Goal: Information Seeking & Learning: Learn about a topic

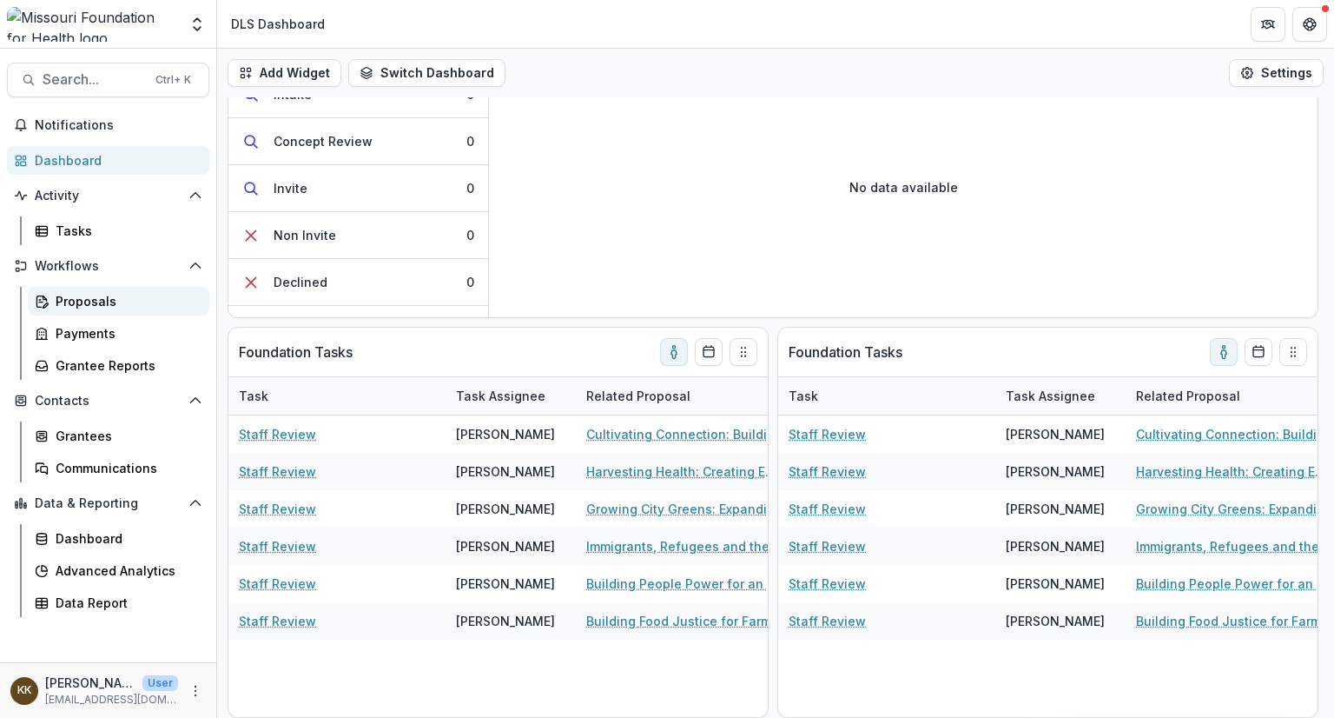
click at [80, 307] on div "Proposals" at bounding box center [126, 301] width 140 height 18
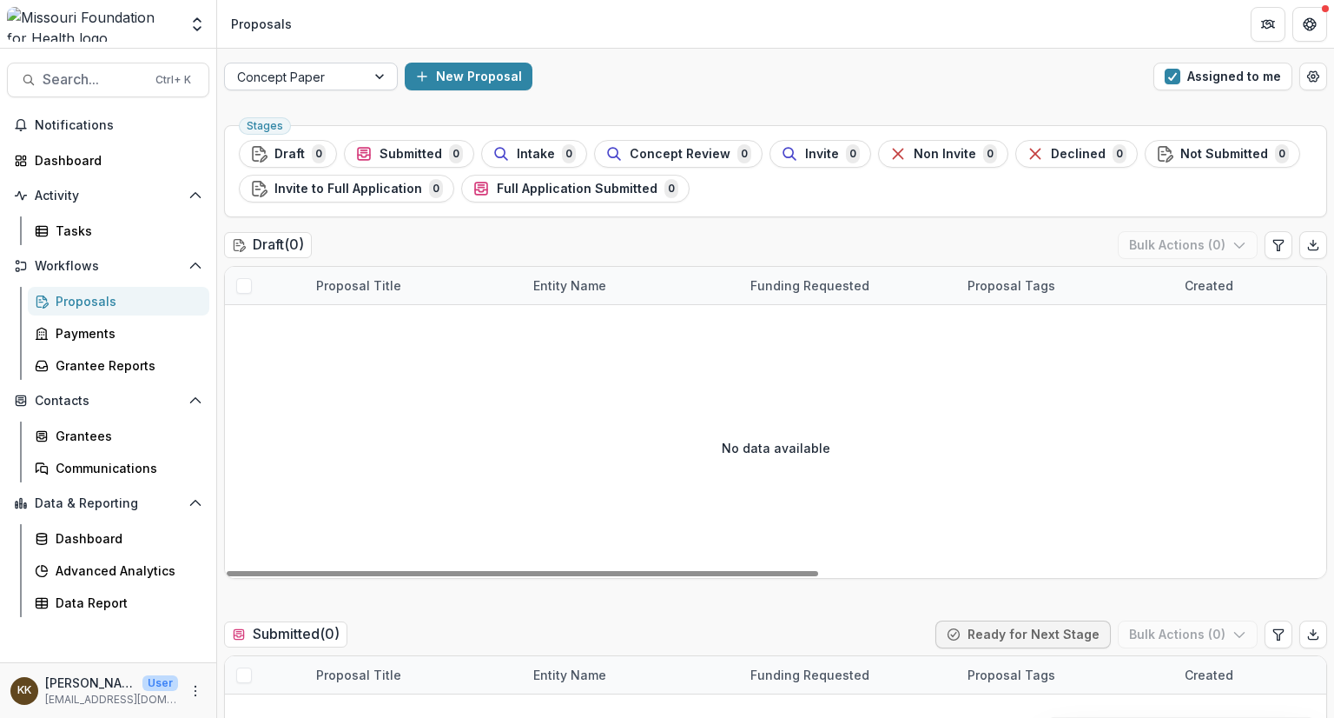
click at [323, 84] on div at bounding box center [295, 77] width 116 height 22
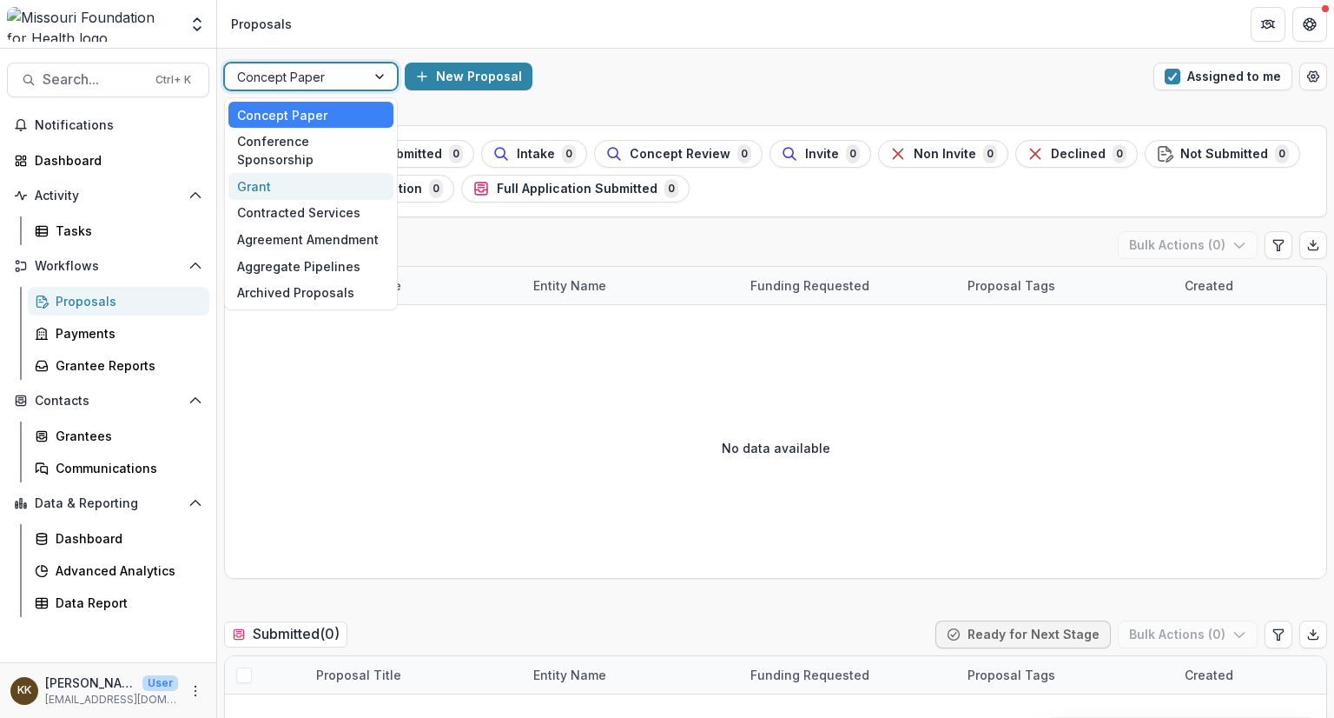
click at [285, 173] on div "Grant" at bounding box center [310, 186] width 165 height 27
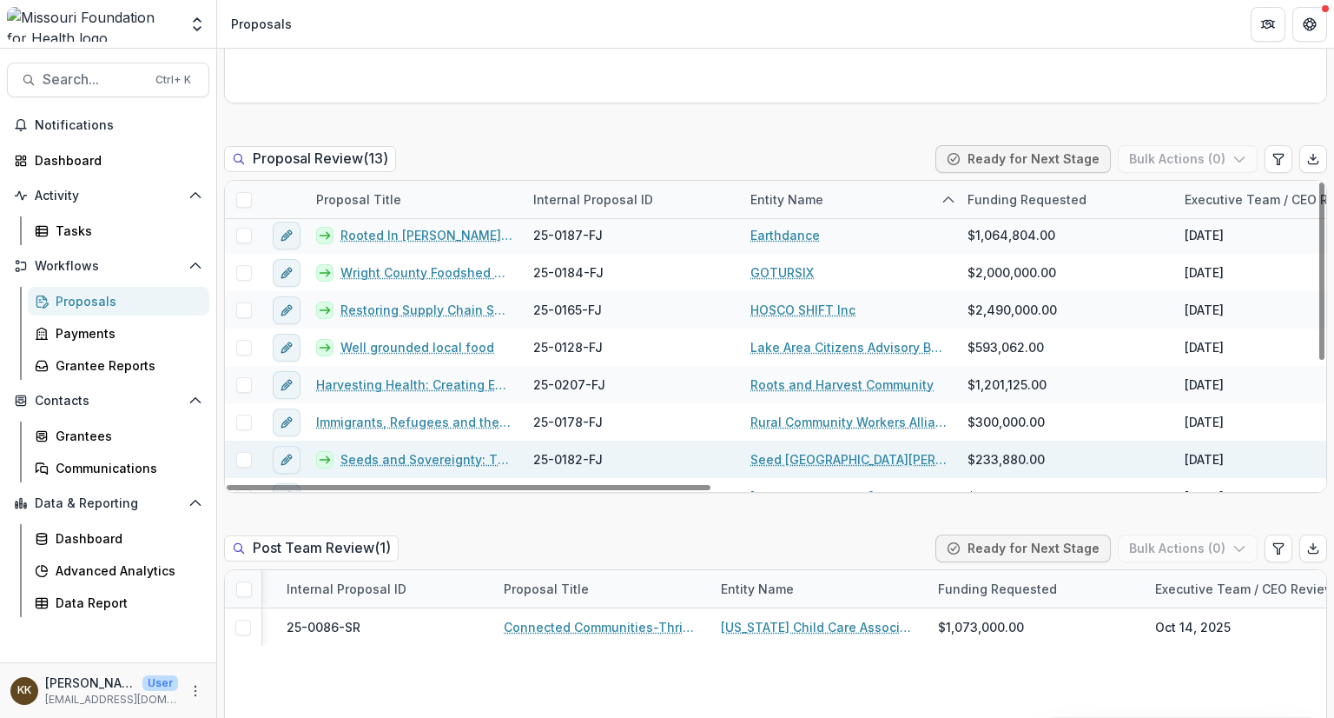
scroll to position [212, 0]
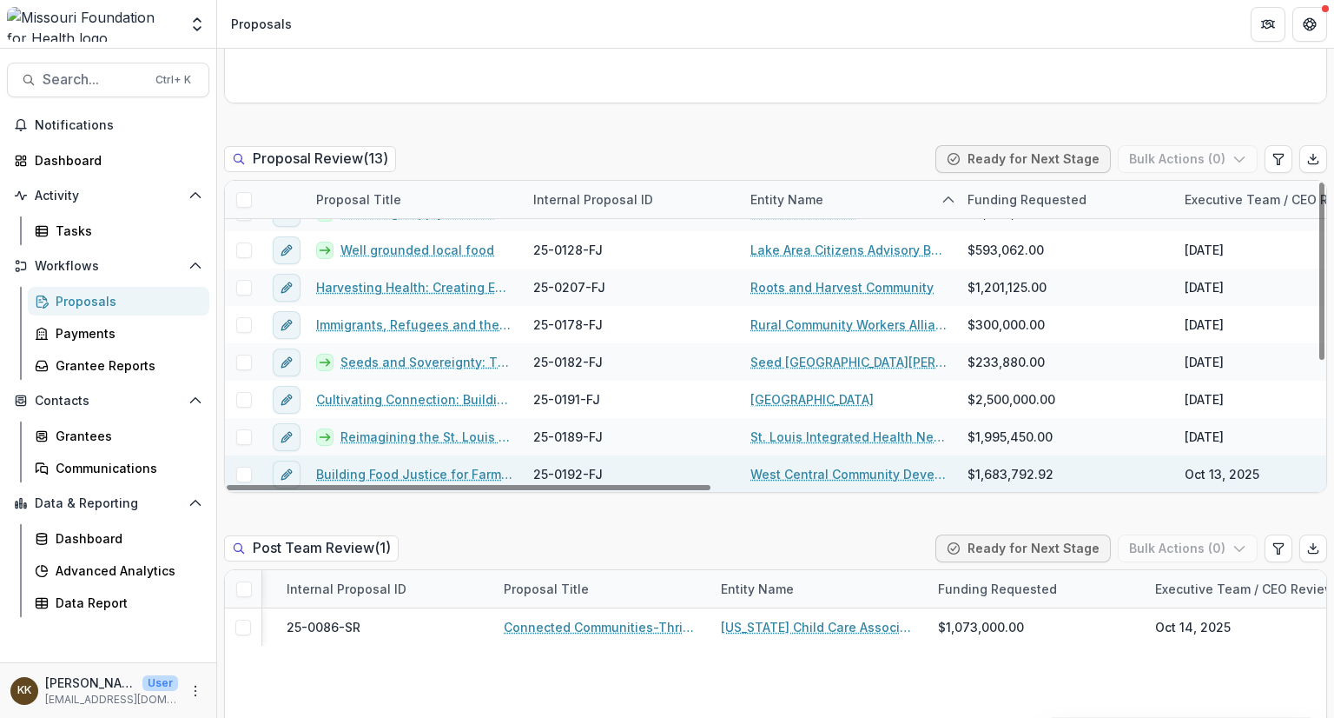
click at [390, 470] on link "Building Food Justice for Farmers and Food Producers" at bounding box center [414, 474] width 196 height 18
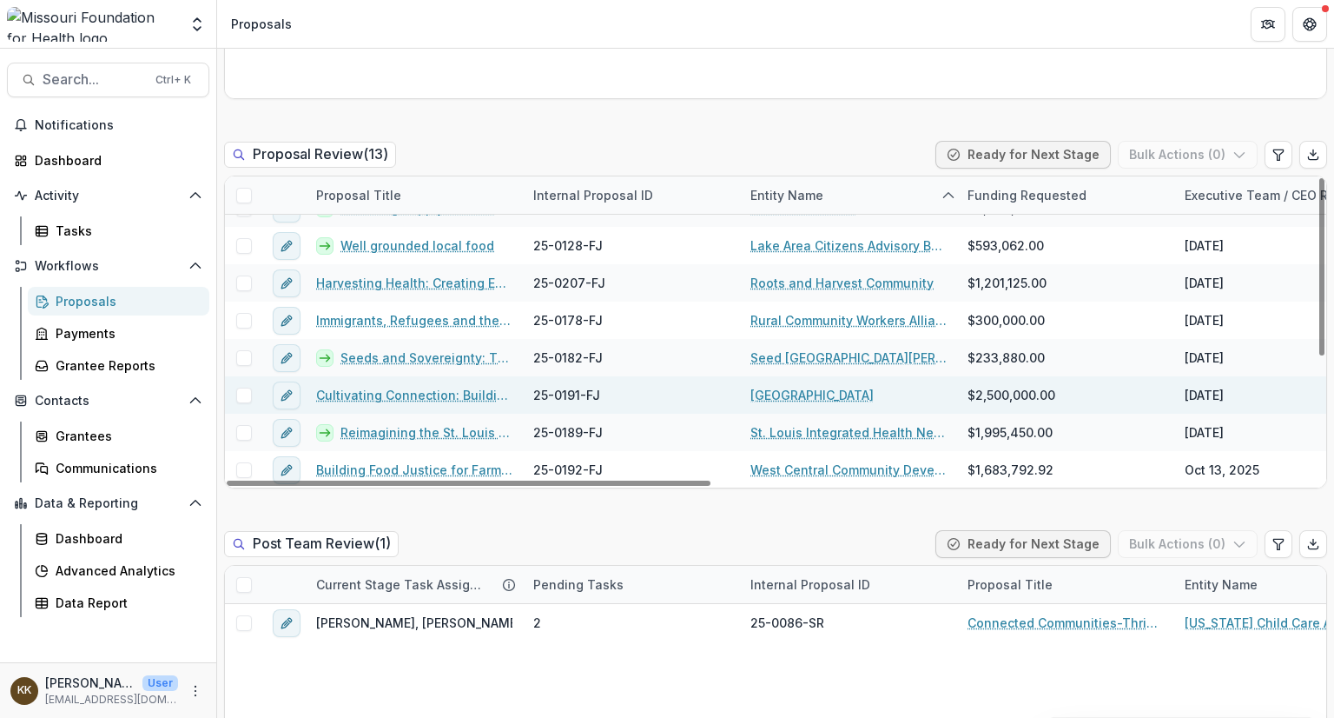
scroll to position [1258, 0]
